Goal: Communication & Community: Answer question/provide support

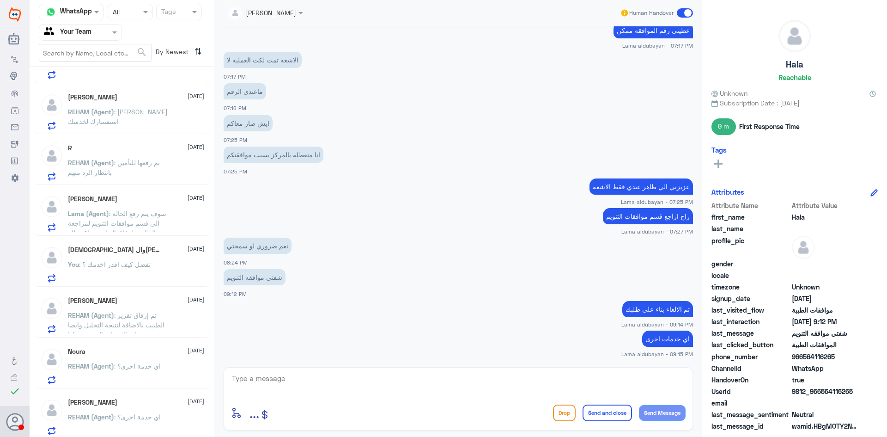
scroll to position [91, 0]
click at [108, 167] on span ": تم رفعها للتأمين بانتظار الرد منهم" at bounding box center [114, 165] width 92 height 18
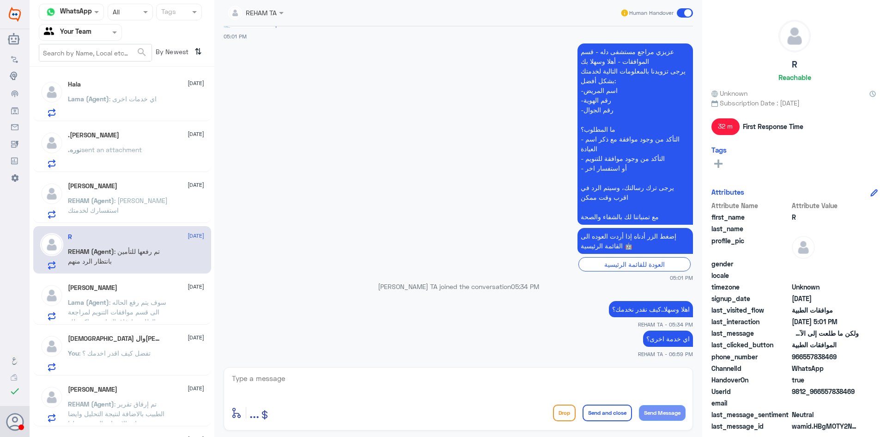
click at [147, 96] on span ": اي خدمات اخرى" at bounding box center [133, 99] width 48 height 8
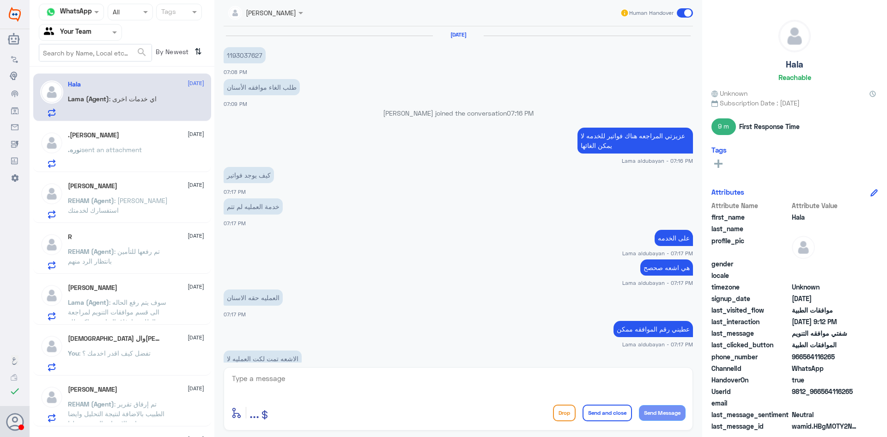
scroll to position [299, 0]
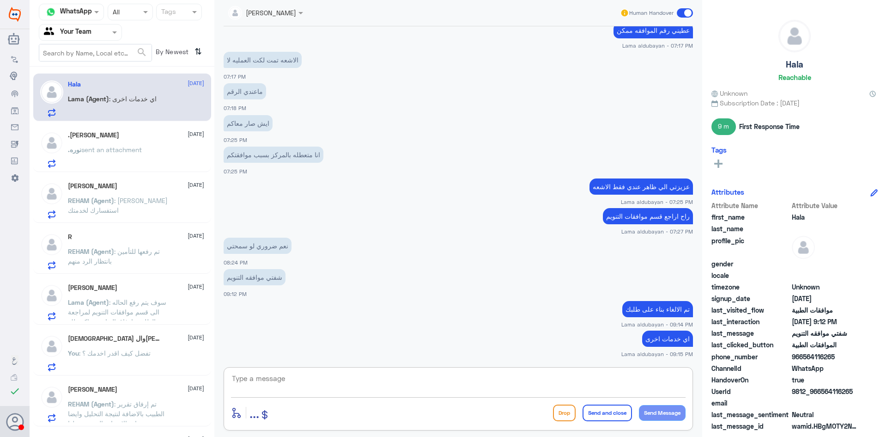
click at [446, 377] on textarea at bounding box center [458, 383] width 455 height 23
type textarea "ق"
type textarea "قدامكم العافية"
click at [611, 411] on button "Send and close" at bounding box center [607, 412] width 49 height 17
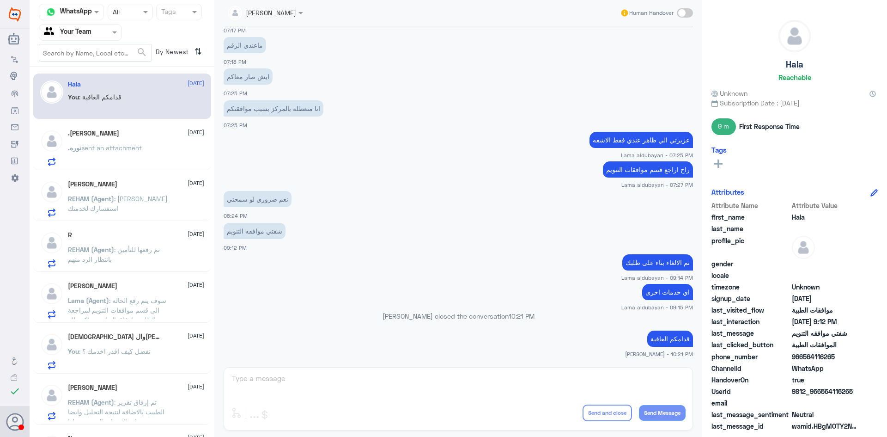
click at [161, 293] on div "Hossam Eljbaly 13 August Lama (Agent) : سوف يتم رفع الحاله الى قسم موافقات التن…" at bounding box center [136, 300] width 136 height 37
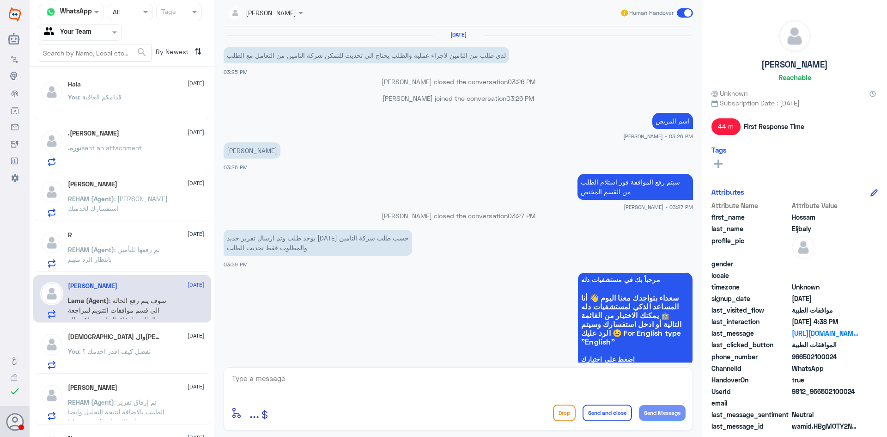
scroll to position [769, 0]
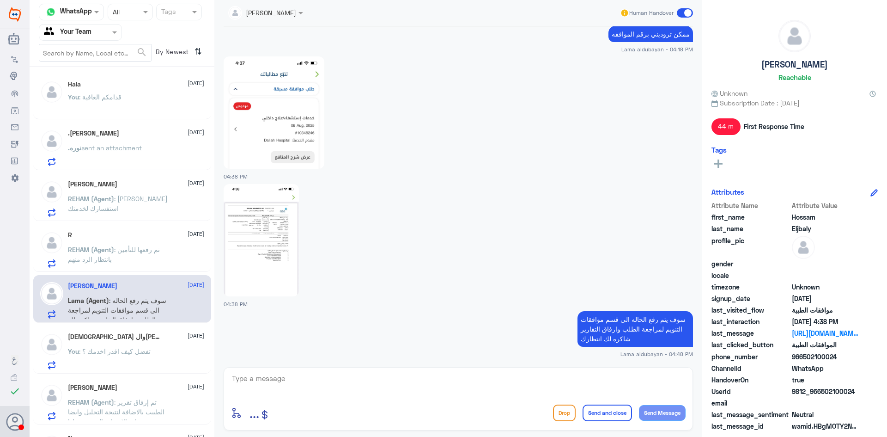
click at [298, 150] on img at bounding box center [274, 112] width 101 height 112
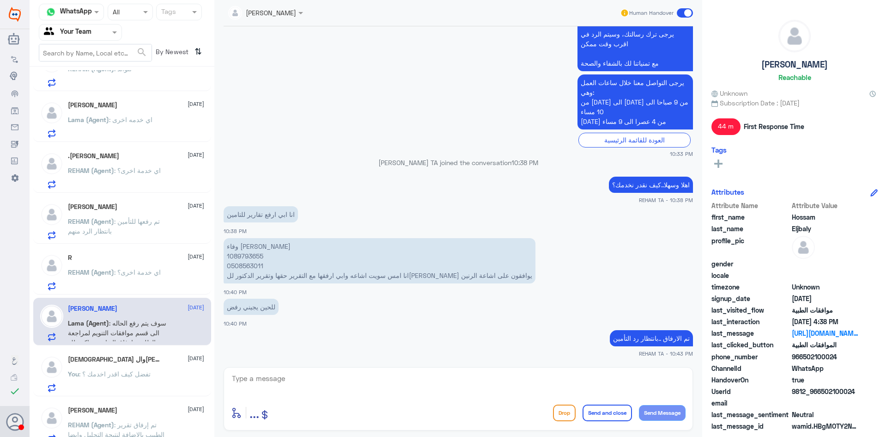
scroll to position [91, 0]
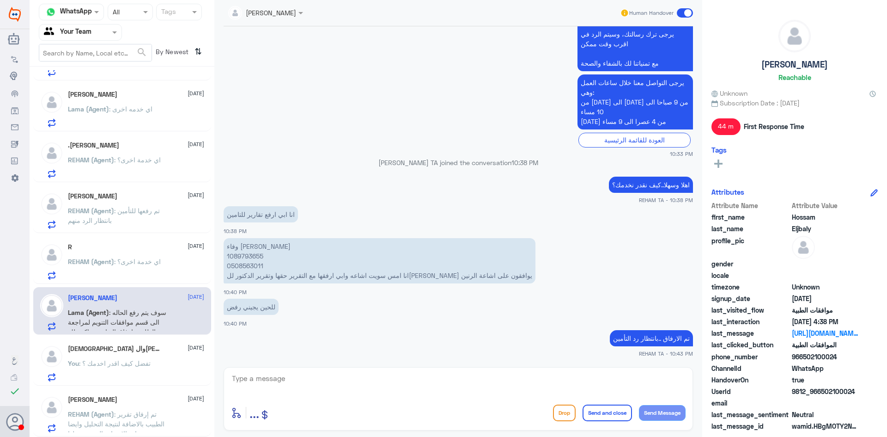
click at [150, 367] on p "You : تفضل كيف اقدر اخدمك ؟" at bounding box center [109, 369] width 83 height 23
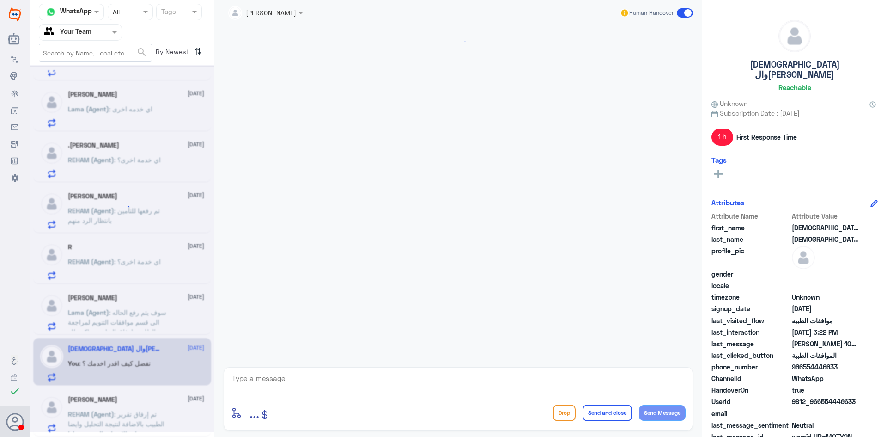
scroll to position [369, 0]
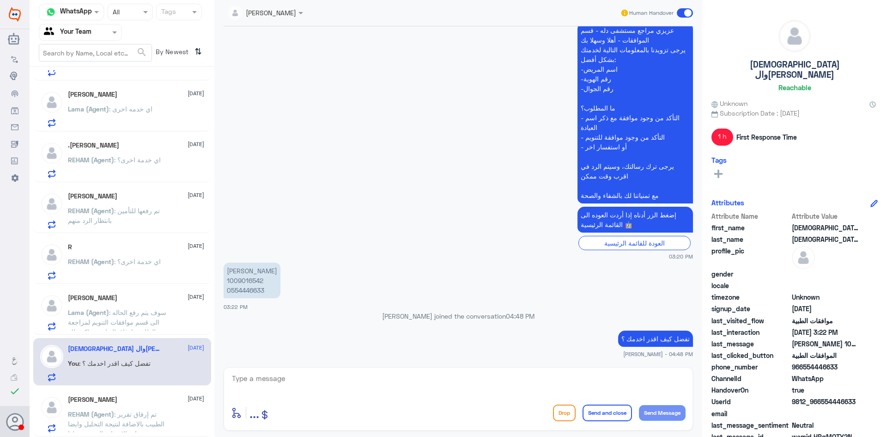
click at [372, 386] on textarea at bounding box center [458, 383] width 455 height 23
type textarea "عزيزي المراجع ارجوا تزويدنا بالمعلومات مع التوضيح , قدامكم العافية"
click at [597, 417] on button "Send and close" at bounding box center [607, 412] width 49 height 17
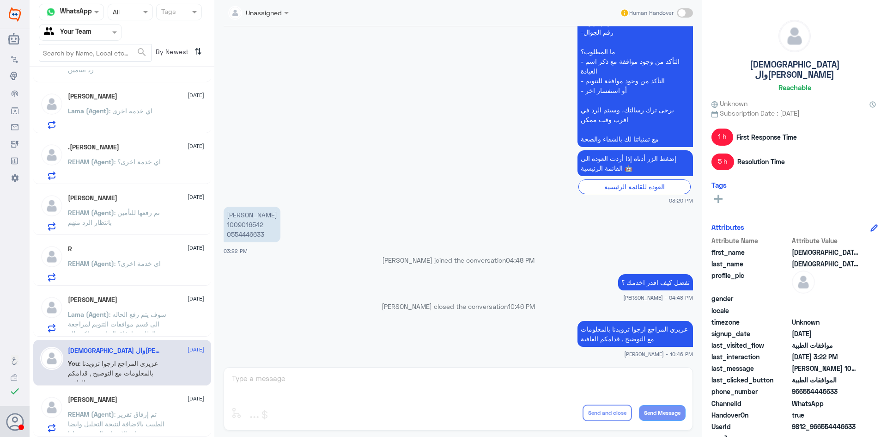
scroll to position [90, 0]
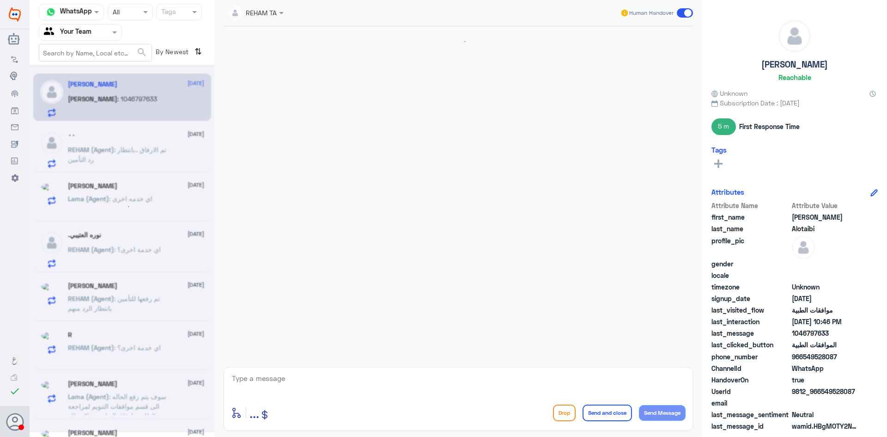
scroll to position [347, 0]
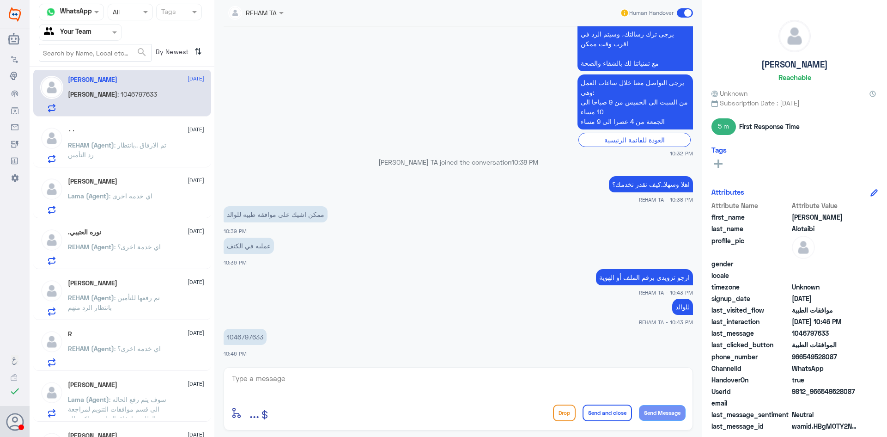
scroll to position [41, 0]
